Goal: Transaction & Acquisition: Download file/media

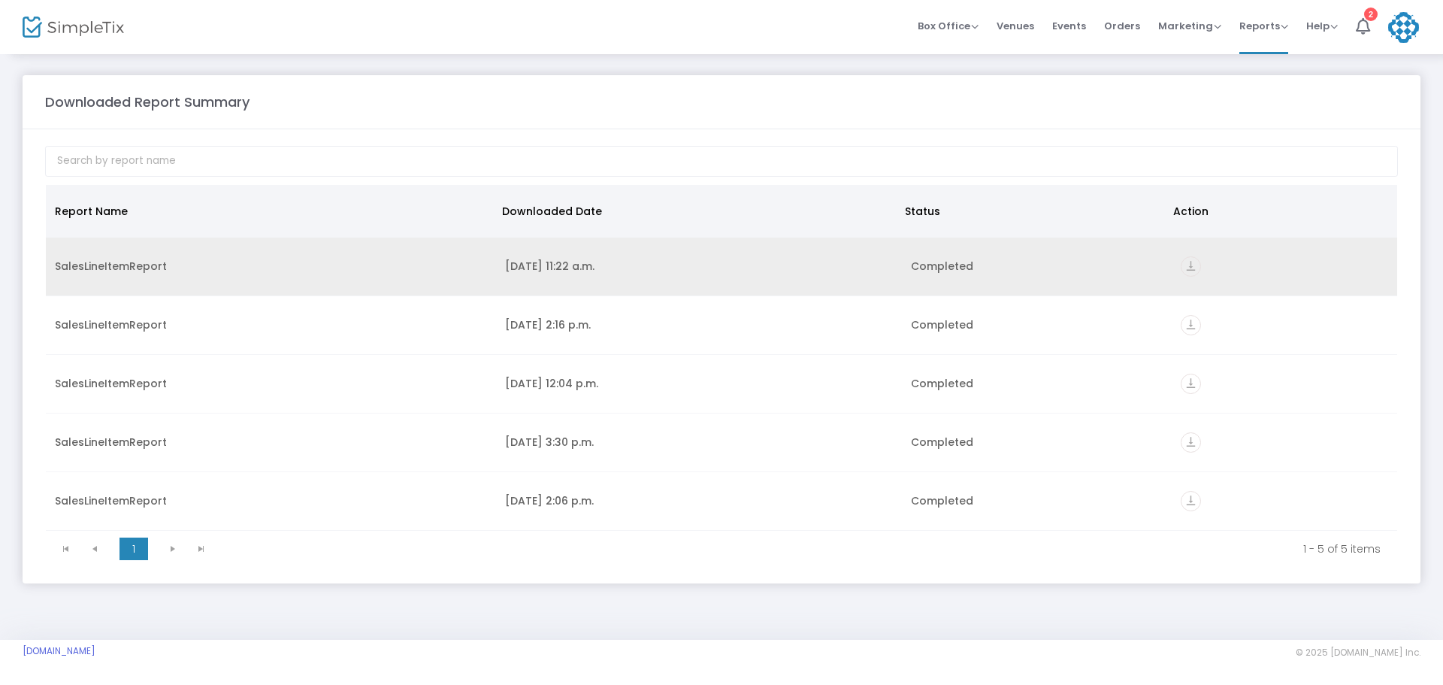
click at [570, 260] on div "2025-10-15 11:22 a.m." at bounding box center [698, 265] width 387 height 15
click at [1185, 260] on icon "vertical_align_bottom" at bounding box center [1190, 266] width 20 height 20
